Goal: Find specific page/section: Find specific page/section

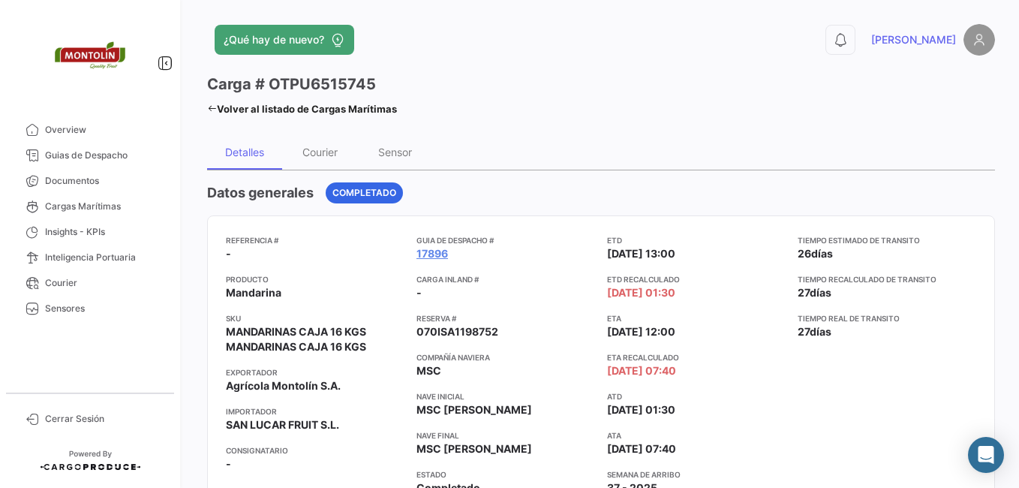
click at [213, 102] on link "Volver al listado de Cargas Marítimas" at bounding box center [302, 108] width 190 height 21
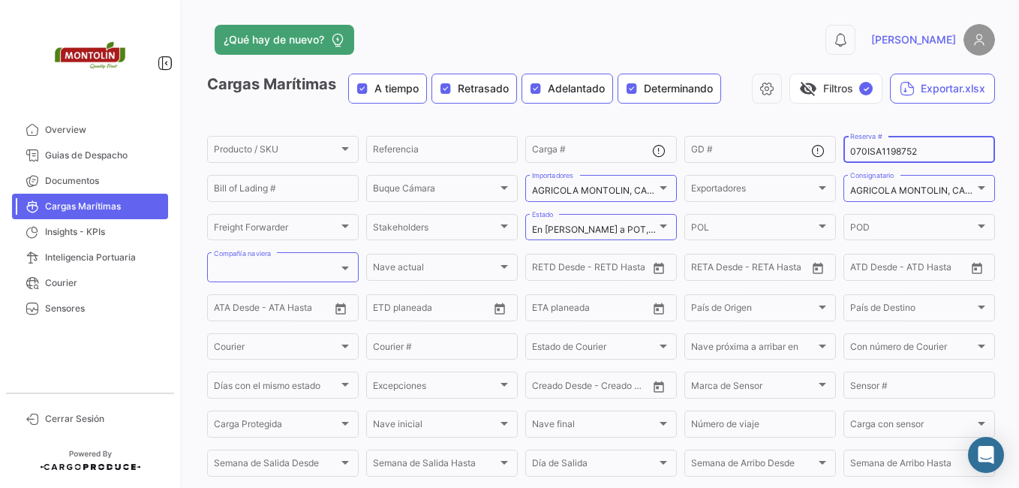
drag, startPoint x: 929, startPoint y: 145, endPoint x: 950, endPoint y: 149, distance: 22.2
click at [879, 154] on div "070ISA1198752 Reserva #" at bounding box center [919, 148] width 138 height 29
drag, startPoint x: 950, startPoint y: 149, endPoint x: 720, endPoint y: 155, distance: 230.3
click at [0, 0] on div "Producto / SKU Producto / SKU Referencia Carga # GD # 070ISA1198752 Reserva # B…" at bounding box center [0, 0] width 0 height 0
click at [662, 186] on div at bounding box center [663, 188] width 8 height 4
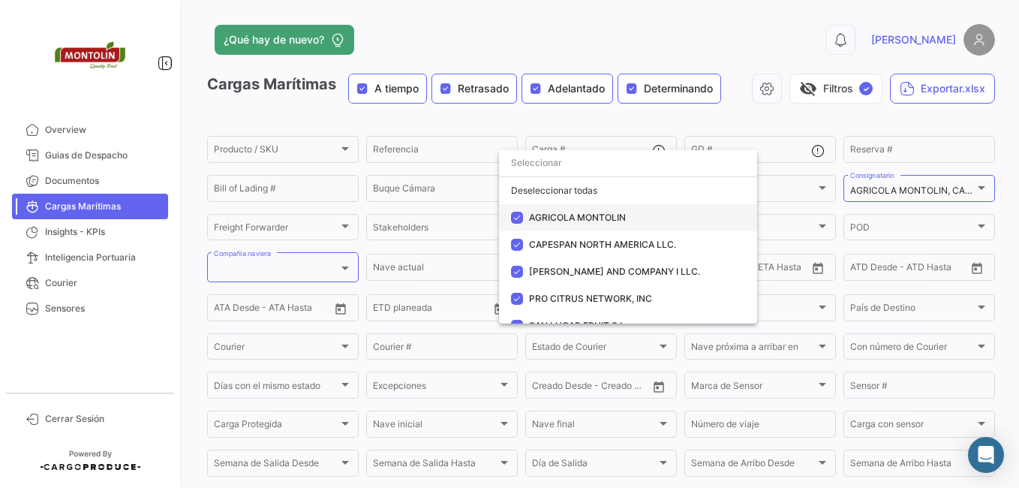
click at [514, 213] on mat-pseudo-checkbox at bounding box center [517, 218] width 12 height 12
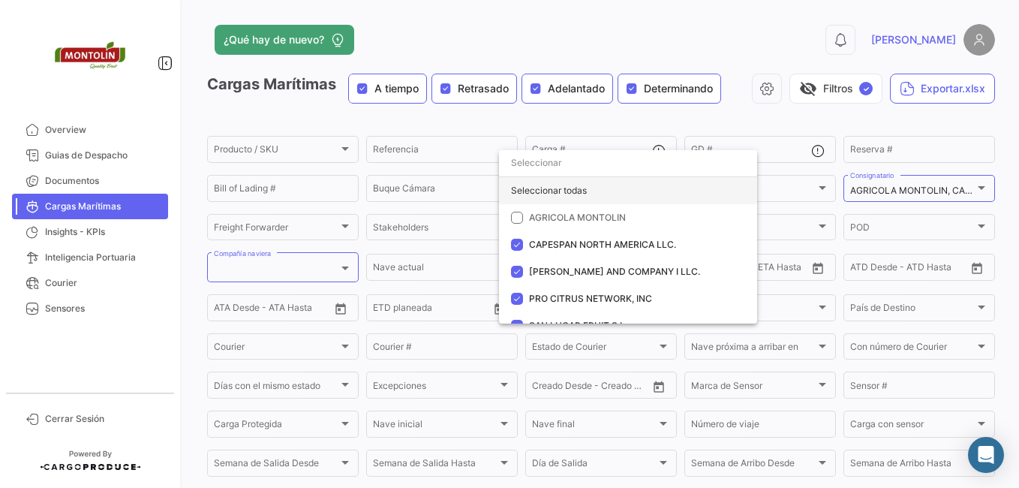
click at [525, 192] on div "Seleccionar todas" at bounding box center [628, 190] width 258 height 27
click at [526, 182] on div "Deseleccionar todas" at bounding box center [628, 190] width 258 height 27
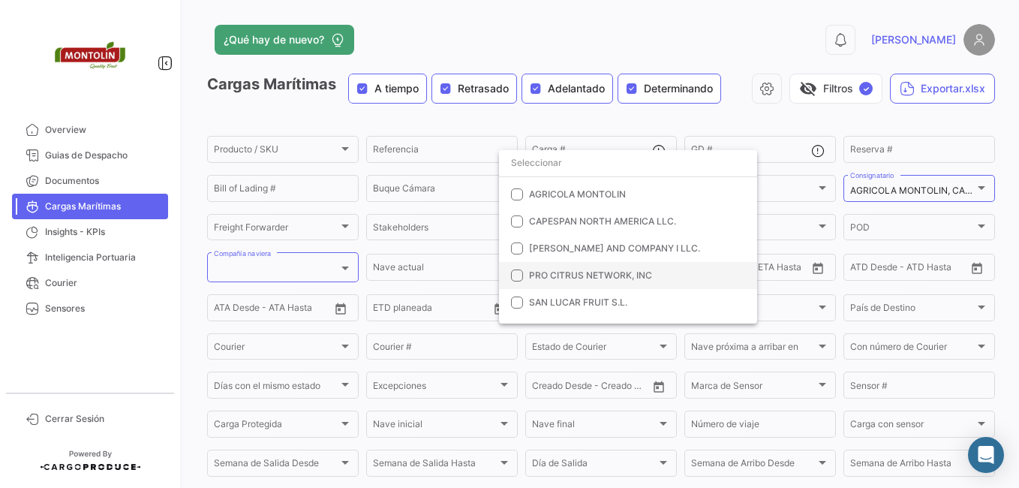
scroll to position [43, 0]
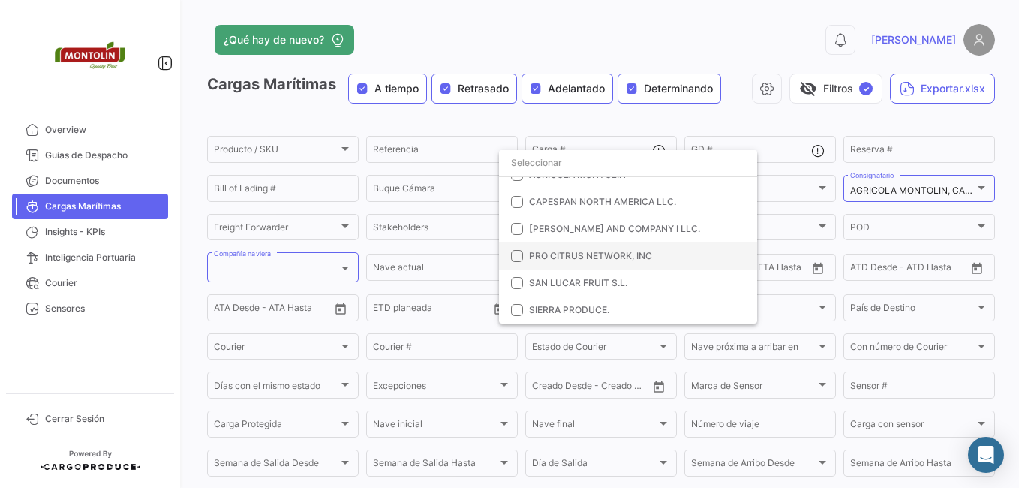
click at [514, 251] on mat-pseudo-checkbox at bounding box center [517, 256] width 12 height 12
click at [956, 188] on div at bounding box center [509, 244] width 1019 height 488
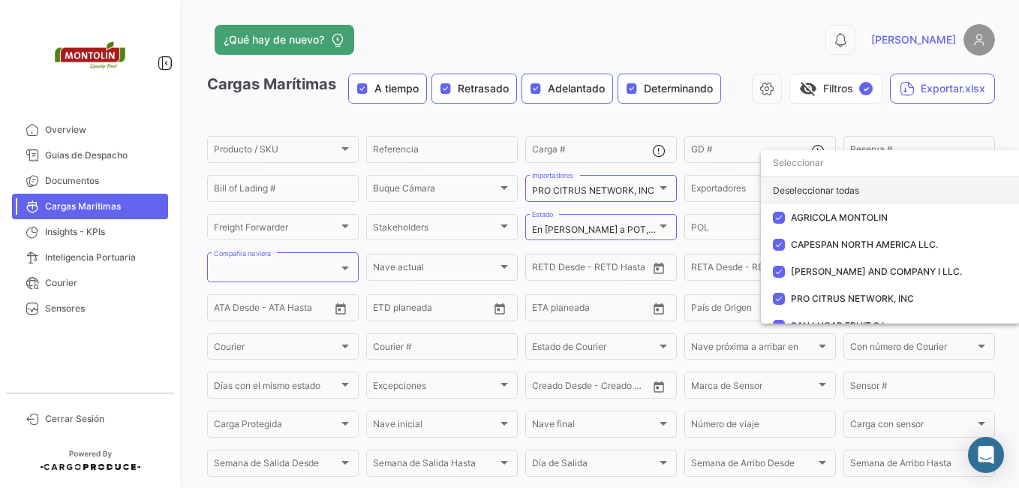
click at [819, 179] on div "Deseleccionar todas" at bounding box center [890, 190] width 258 height 27
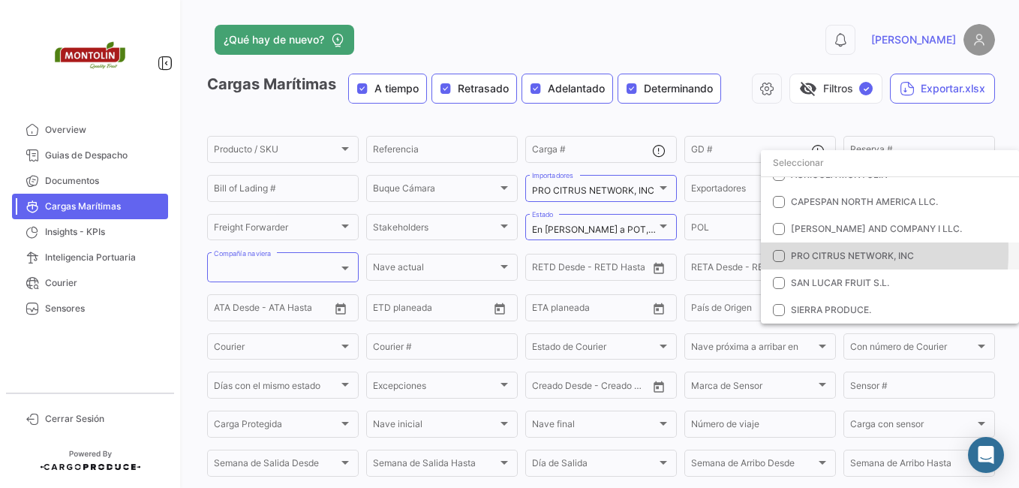
click at [771, 251] on mat-option "PRO CITRUS NETWORK, INC" at bounding box center [890, 255] width 258 height 27
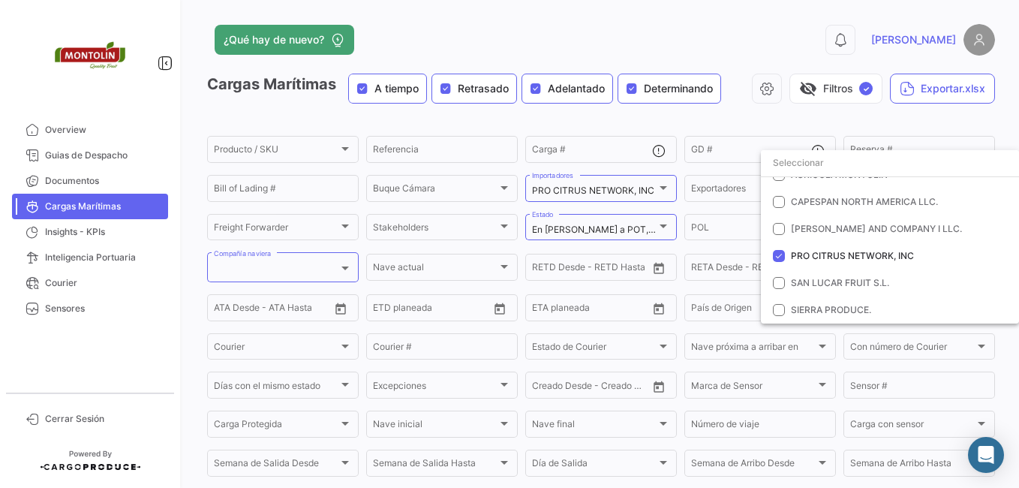
click at [749, 119] on div at bounding box center [509, 244] width 1019 height 488
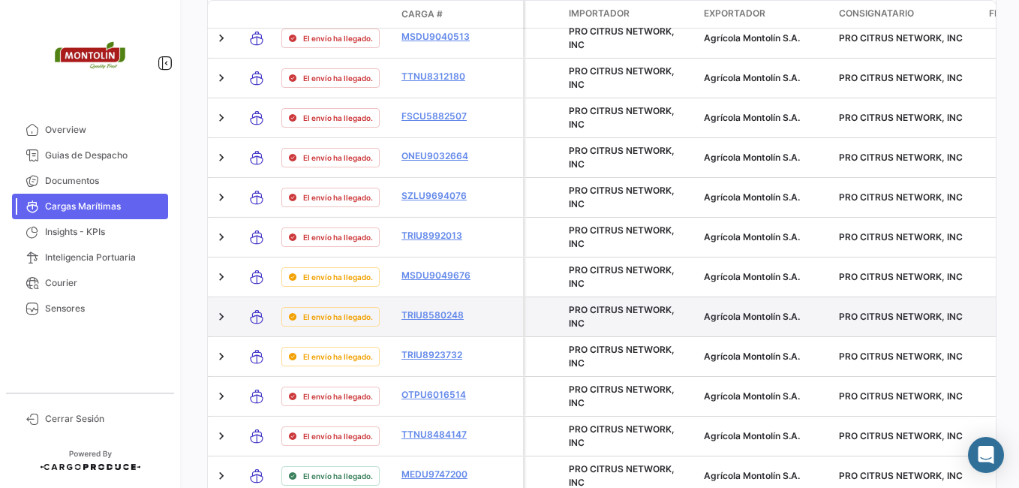
scroll to position [1500, 0]
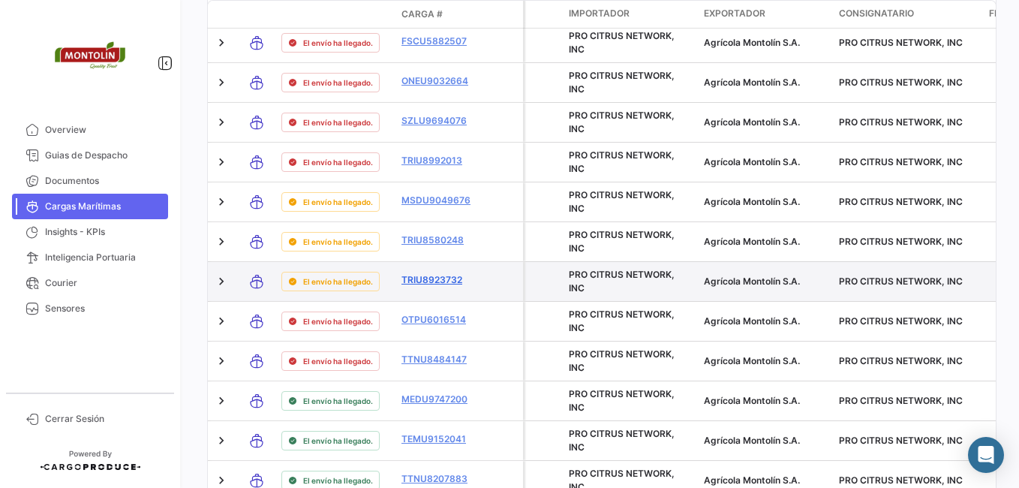
click at [446, 278] on link "TRIU8923732" at bounding box center [440, 280] width 78 height 14
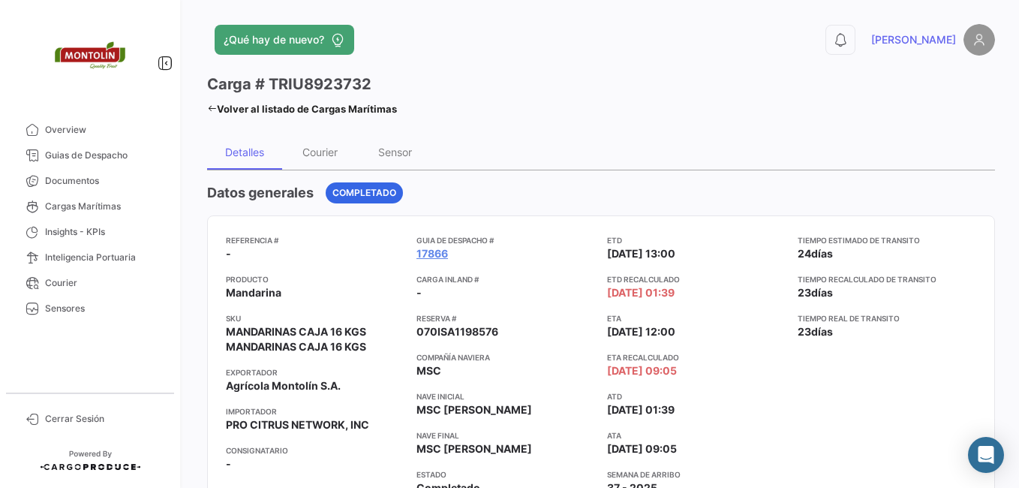
scroll to position [450, 0]
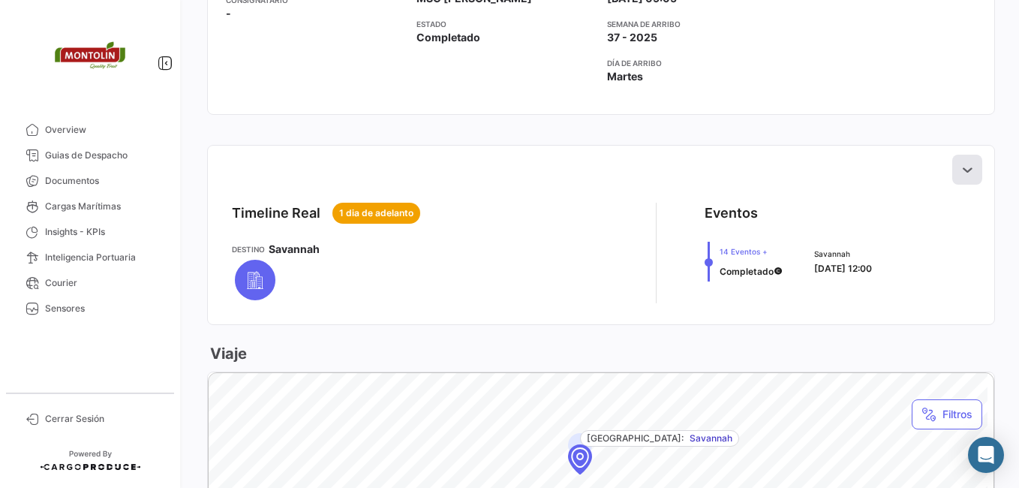
click at [966, 167] on icon at bounding box center [966, 169] width 15 height 15
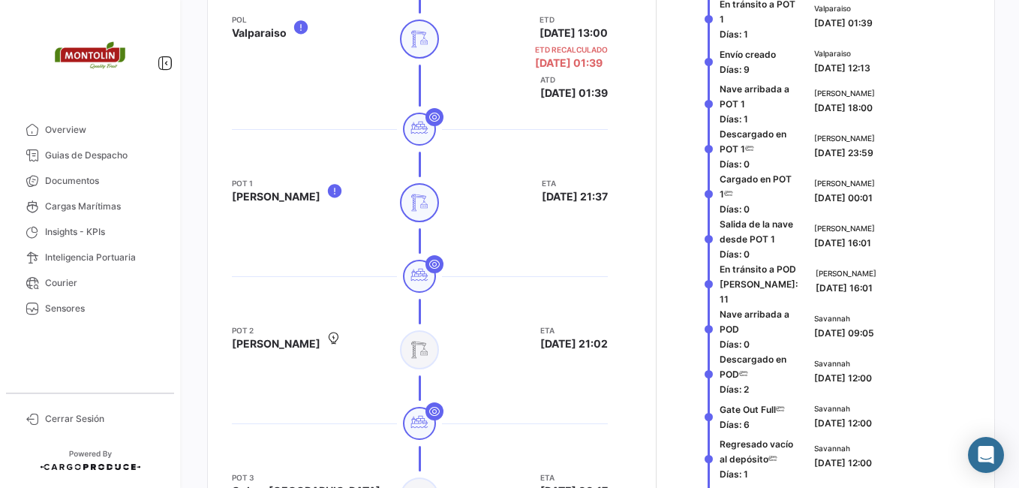
scroll to position [900, 0]
